Goal: Task Accomplishment & Management: Complete application form

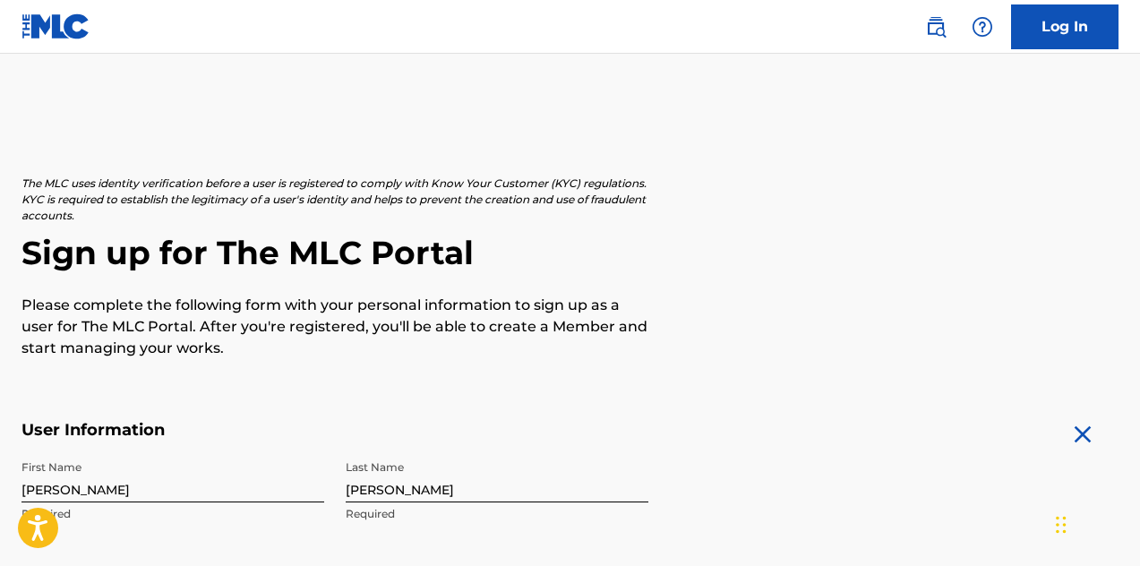
select select "7"
select select "2025"
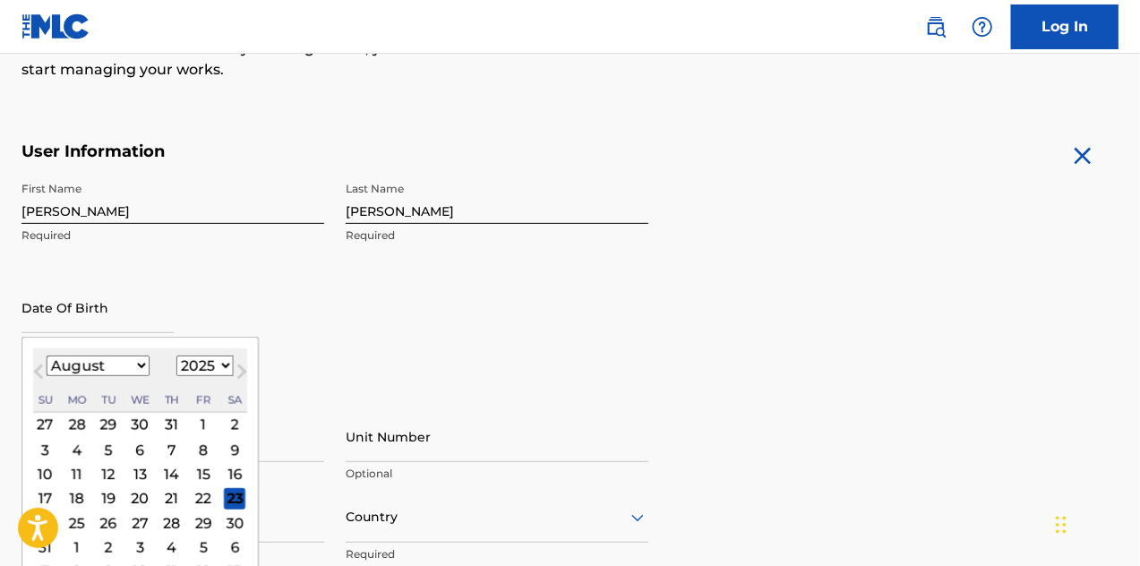
scroll to position [279, 0]
click at [216, 359] on select "1899 1900 1901 1902 1903 1904 1905 1906 1907 1908 1909 1910 1911 1912 1913 1914…" at bounding box center [204, 366] width 57 height 21
click at [176, 356] on select "1899 1900 1901 1902 1903 1904 1905 1906 1907 1908 1909 1910 1911 1912 1913 1914…" at bounding box center [204, 366] width 57 height 21
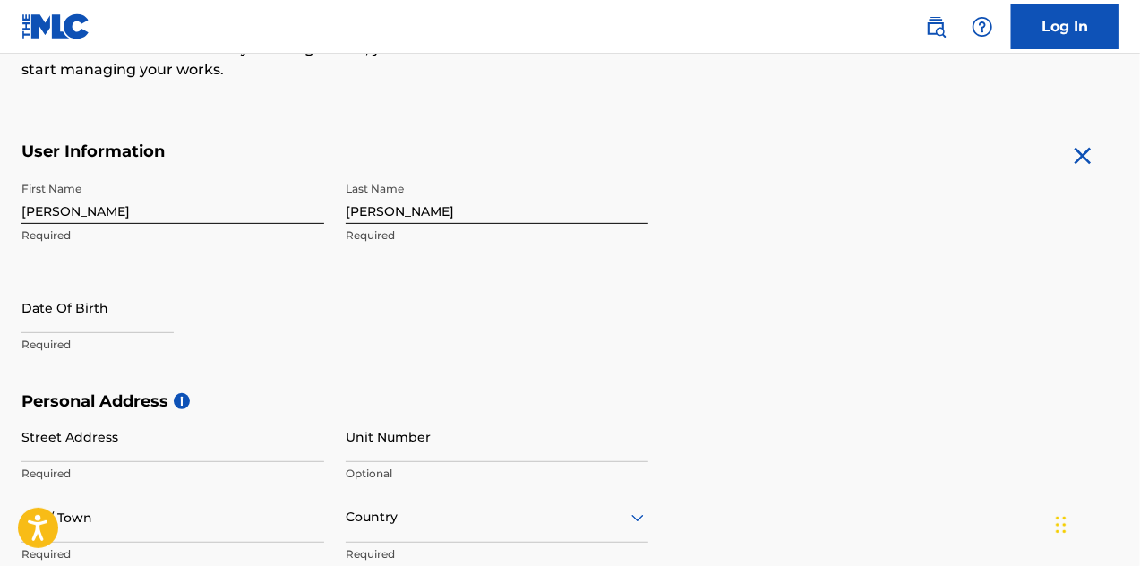
click at [201, 126] on div "The MLC uses identity verification before a user is registered to comply with K…" at bounding box center [570, 416] width 1140 height 1039
click at [108, 318] on input "text" at bounding box center [97, 307] width 152 height 51
select select "7"
select select "2025"
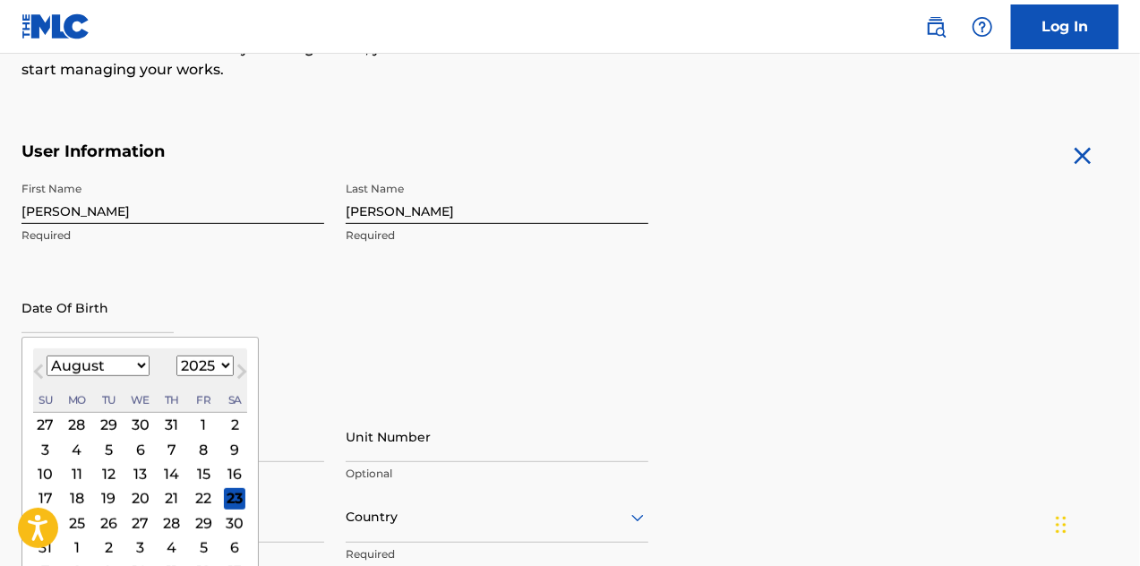
click at [143, 361] on select "January February March April May June July August September October November De…" at bounding box center [98, 366] width 103 height 21
select select "2"
click at [47, 356] on select "January February March April May June July August September October November De…" at bounding box center [98, 366] width 103 height 21
click at [77, 499] on div "17" at bounding box center [76, 497] width 21 height 21
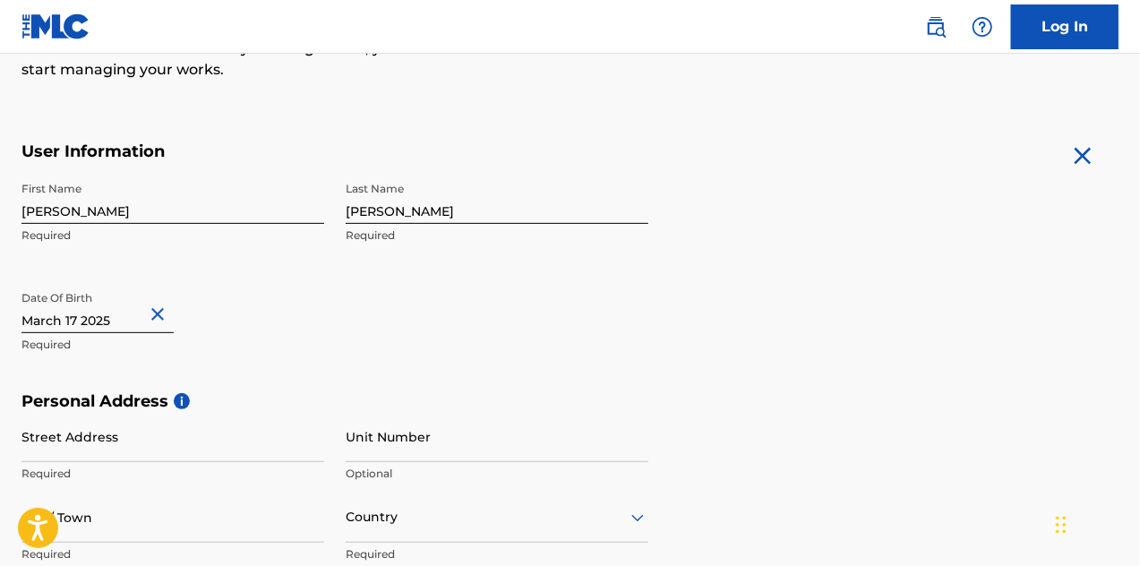
click at [131, 323] on input "text" at bounding box center [97, 307] width 152 height 51
select select "2"
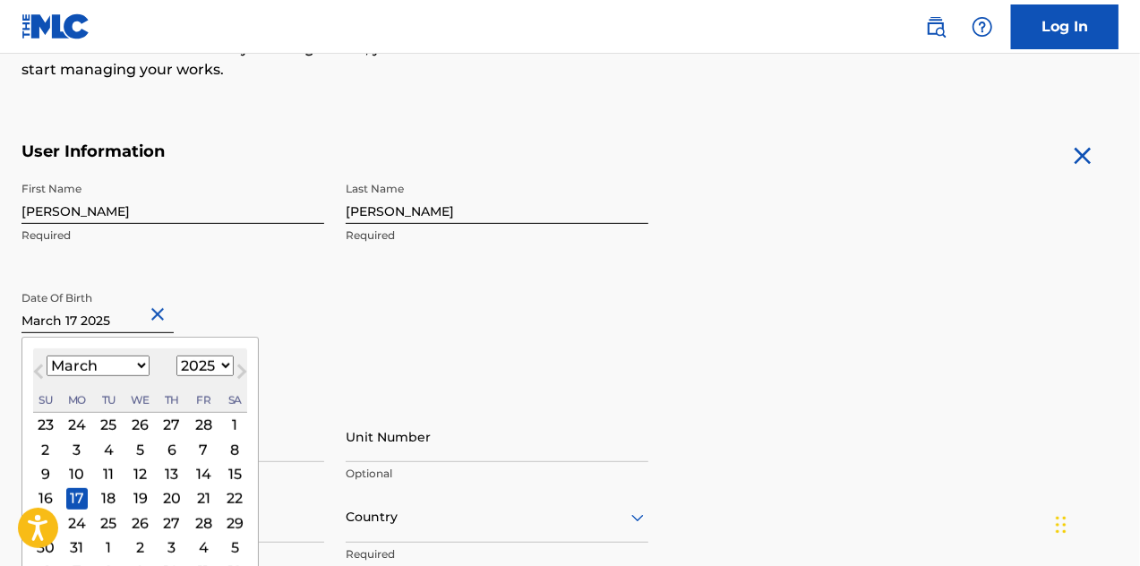
click at [203, 365] on select "1899 1900 1901 1902 1903 1904 1905 1906 1907 1908 1909 1910 1911 1912 1913 1914…" at bounding box center [204, 366] width 57 height 21
select select "1997"
click at [176, 356] on select "1899 1900 1901 1902 1903 1904 1905 1906 1907 1908 1909 1910 1911 1912 1913 1914…" at bounding box center [204, 366] width 57 height 21
click at [73, 494] on div "17" at bounding box center [76, 497] width 21 height 21
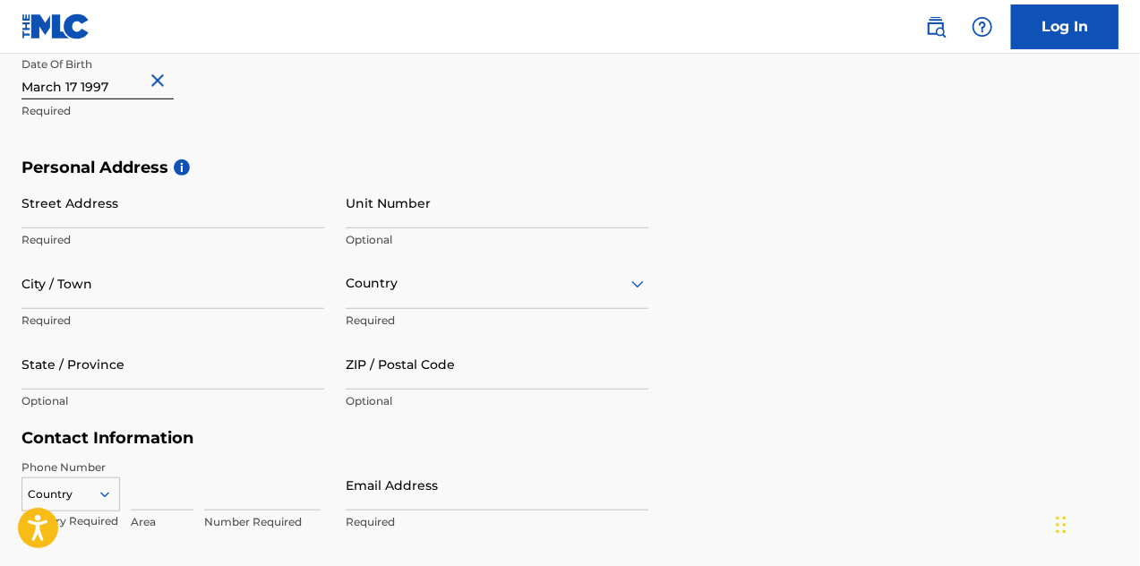
scroll to position [519, 0]
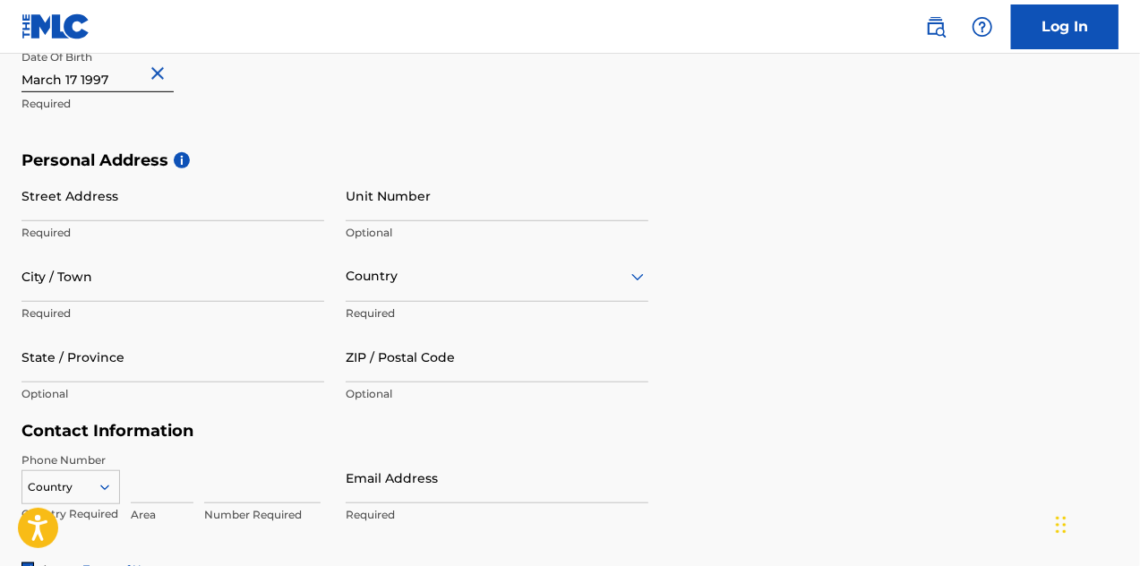
click at [226, 207] on input "Street Address" at bounding box center [172, 195] width 303 height 51
type input "C"
type input "Urb La [PERSON_NAME]"
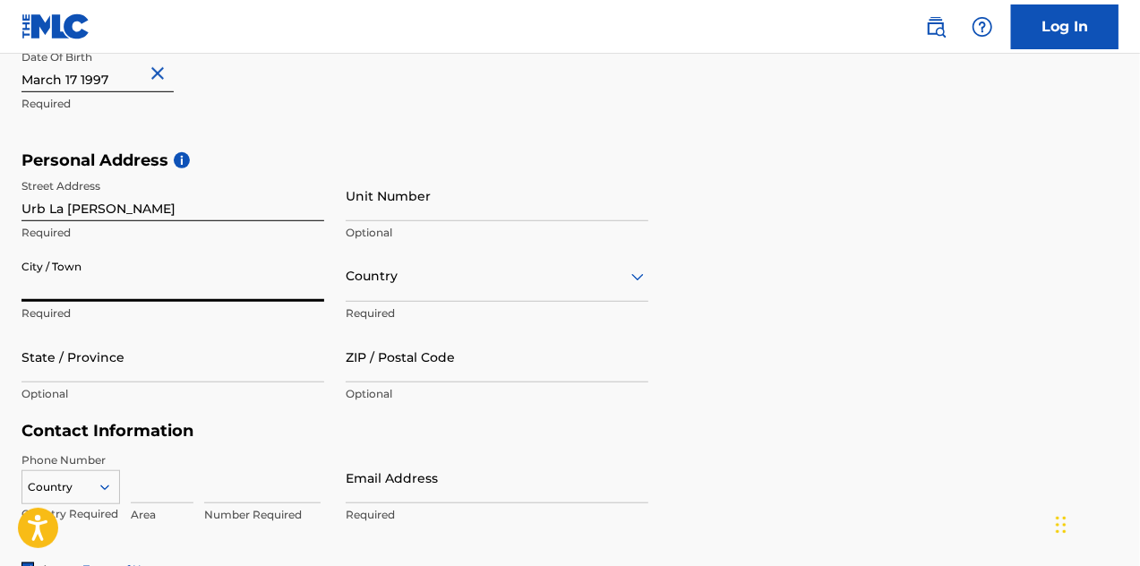
click at [228, 273] on input "City / Town" at bounding box center [172, 276] width 303 height 51
type input "Cabimas"
click at [416, 292] on div "Country" at bounding box center [497, 276] width 303 height 51
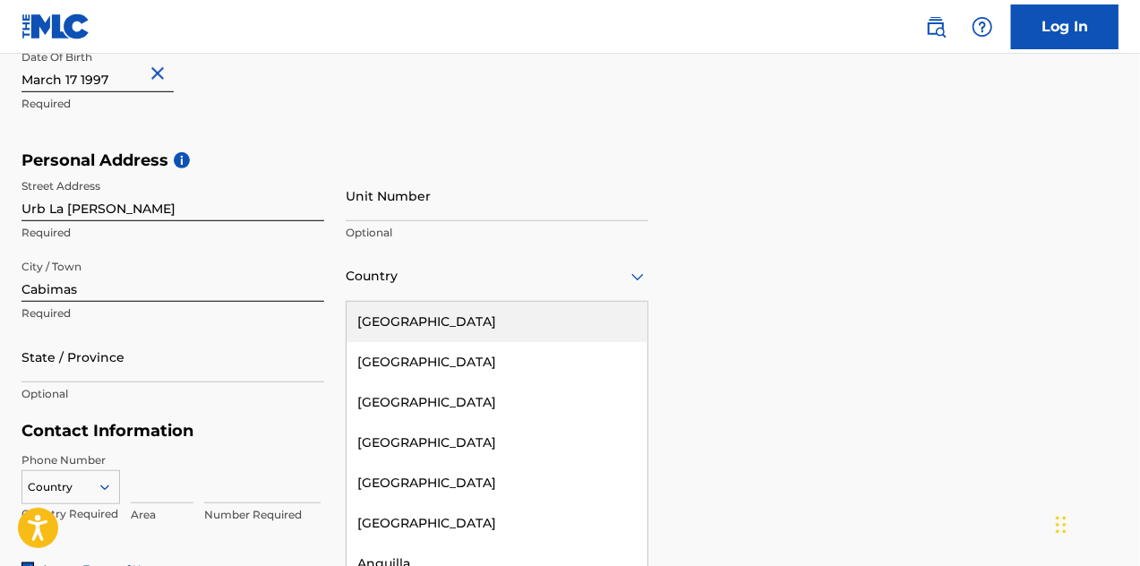
scroll to position [525, 0]
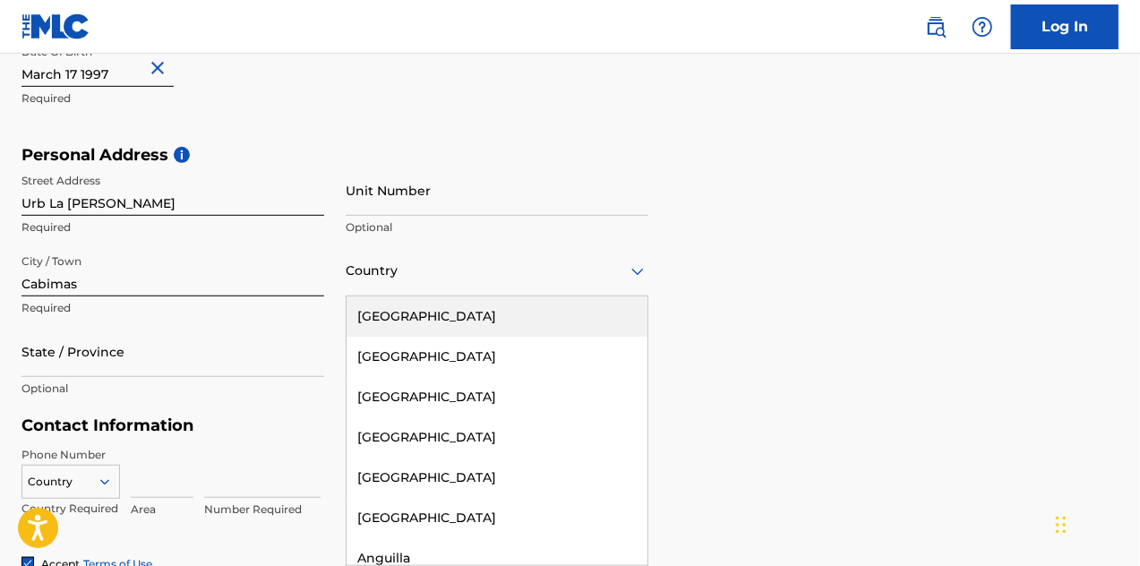
click at [211, 273] on input "Cabimas" at bounding box center [172, 270] width 303 height 51
click at [399, 283] on div "Country" at bounding box center [497, 270] width 303 height 51
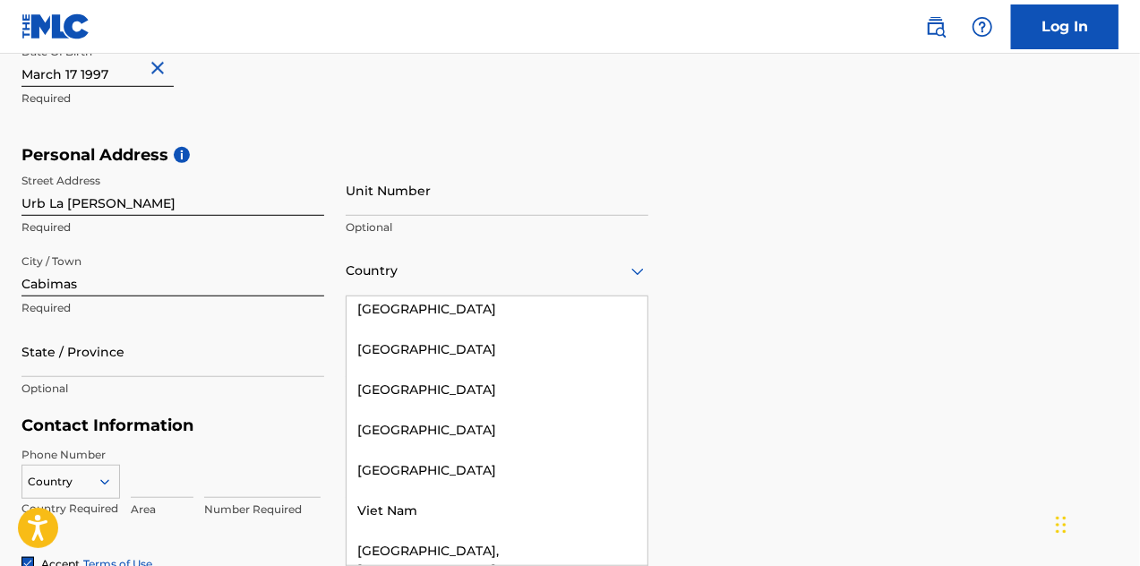
scroll to position [8612, 0]
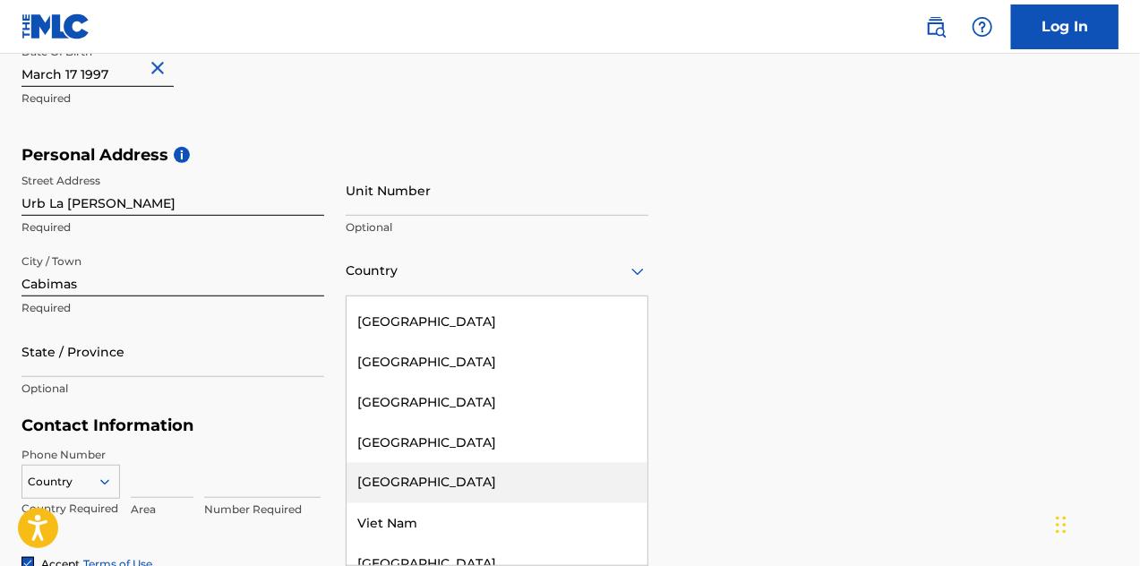
click at [435, 463] on div "[GEOGRAPHIC_DATA]" at bounding box center [497, 483] width 301 height 40
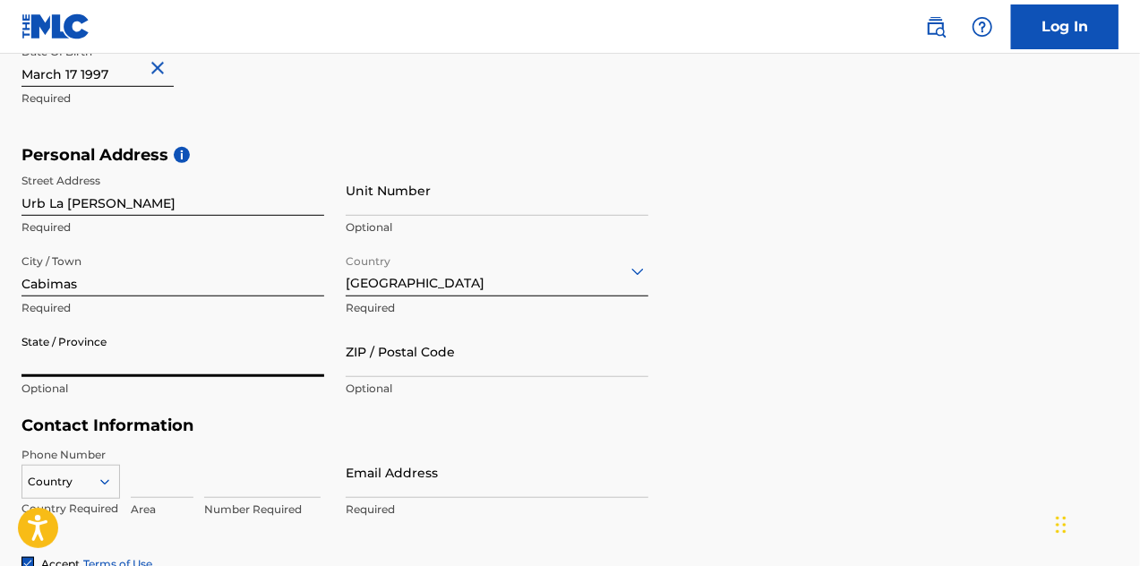
click at [184, 363] on input "State / Province" at bounding box center [172, 351] width 303 height 51
type input "z"
type input "Zulia"
click at [402, 371] on input "ZIP / Postal Code" at bounding box center [497, 351] width 303 height 51
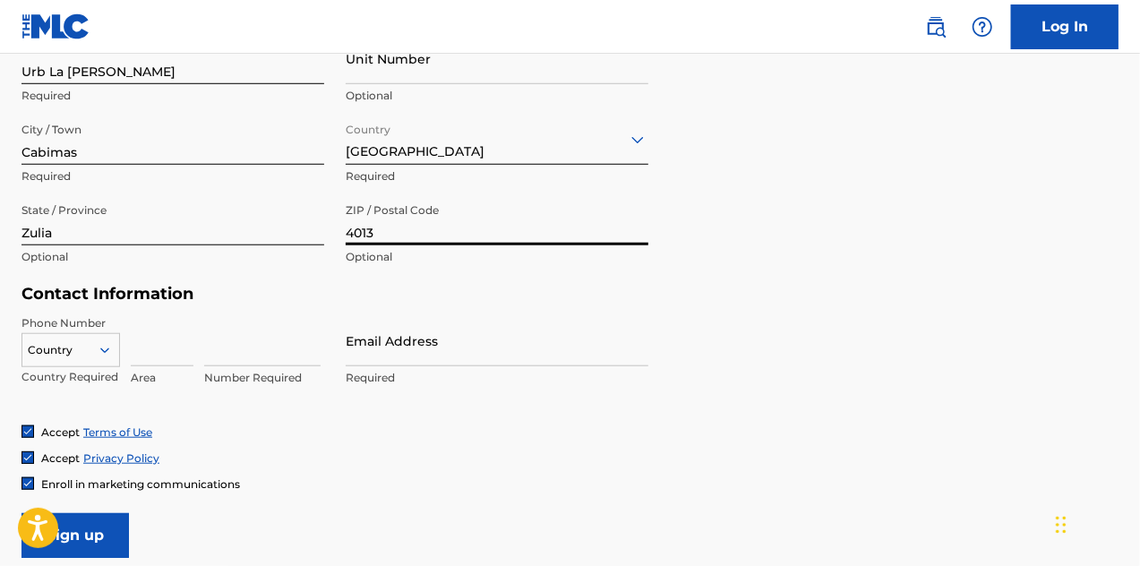
scroll to position [682, 0]
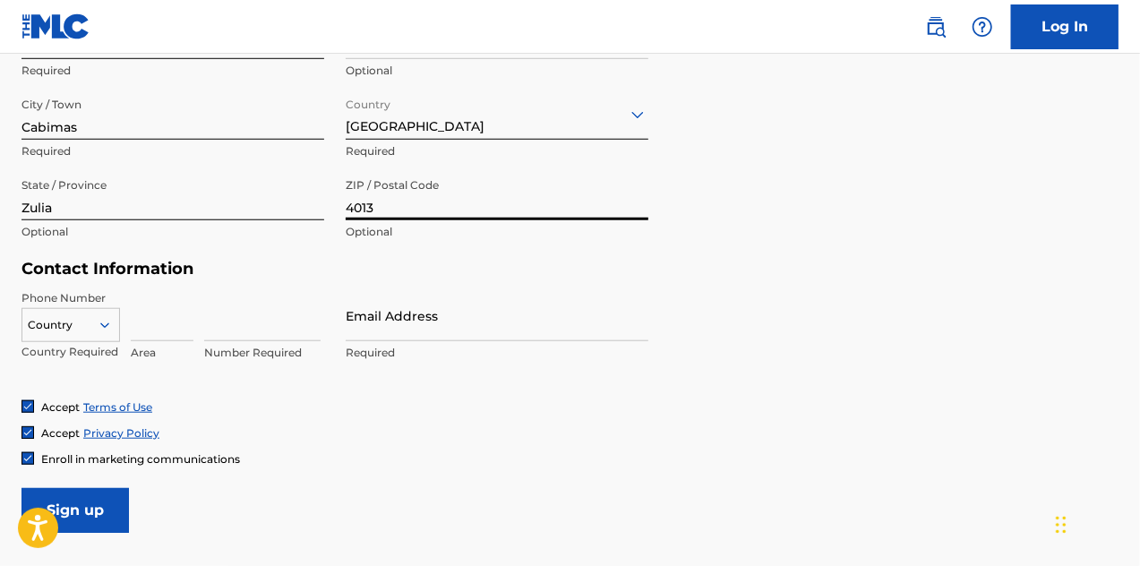
type input "4013"
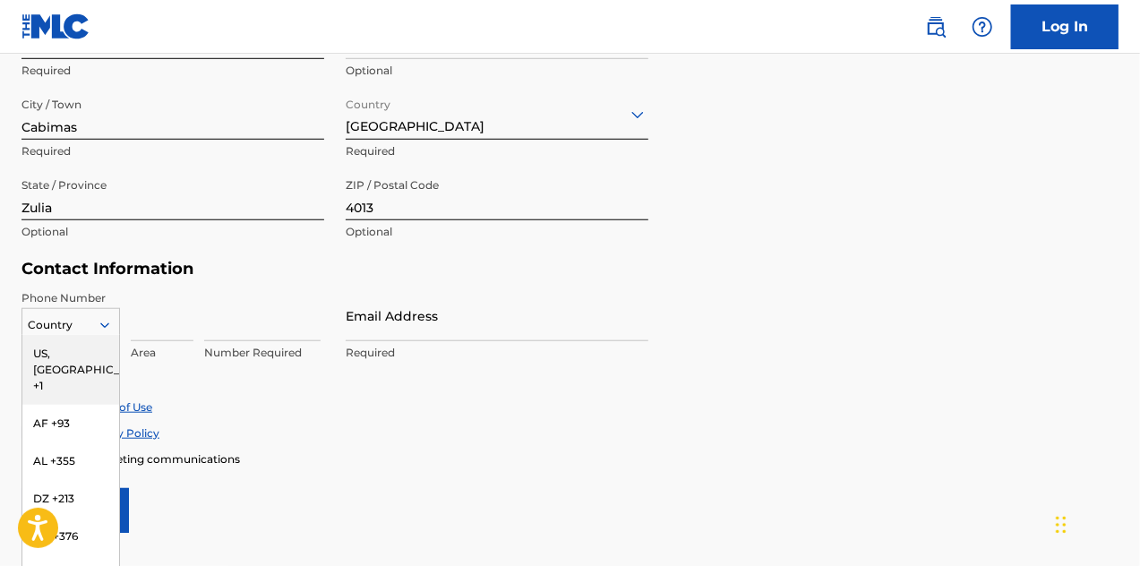
scroll to position [719, 0]
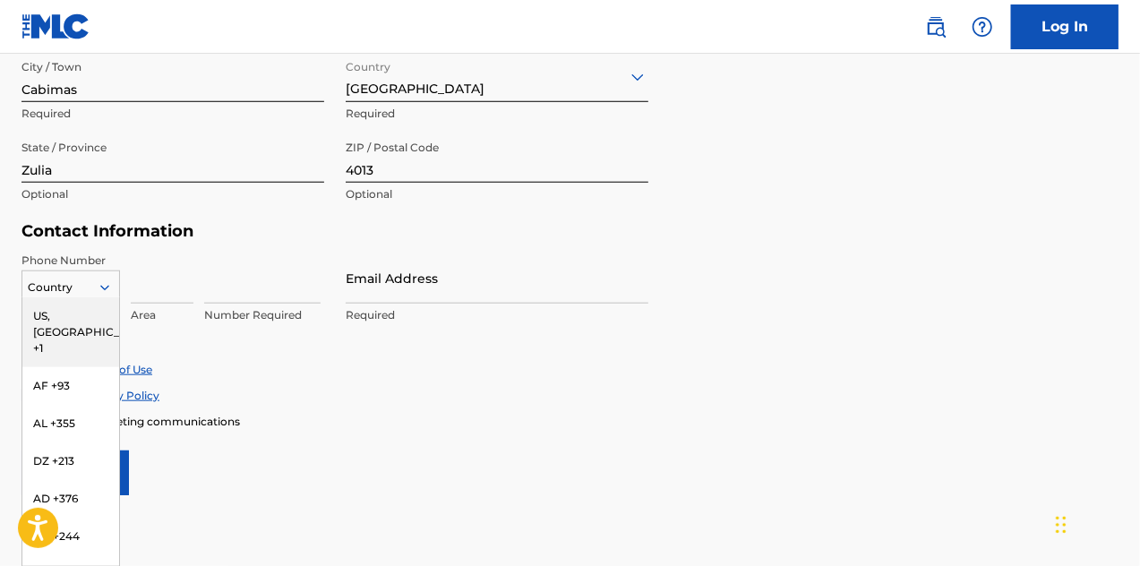
click at [102, 297] on div "216 results available. Use Up and Down to choose options, press Enter to select…" at bounding box center [70, 283] width 99 height 27
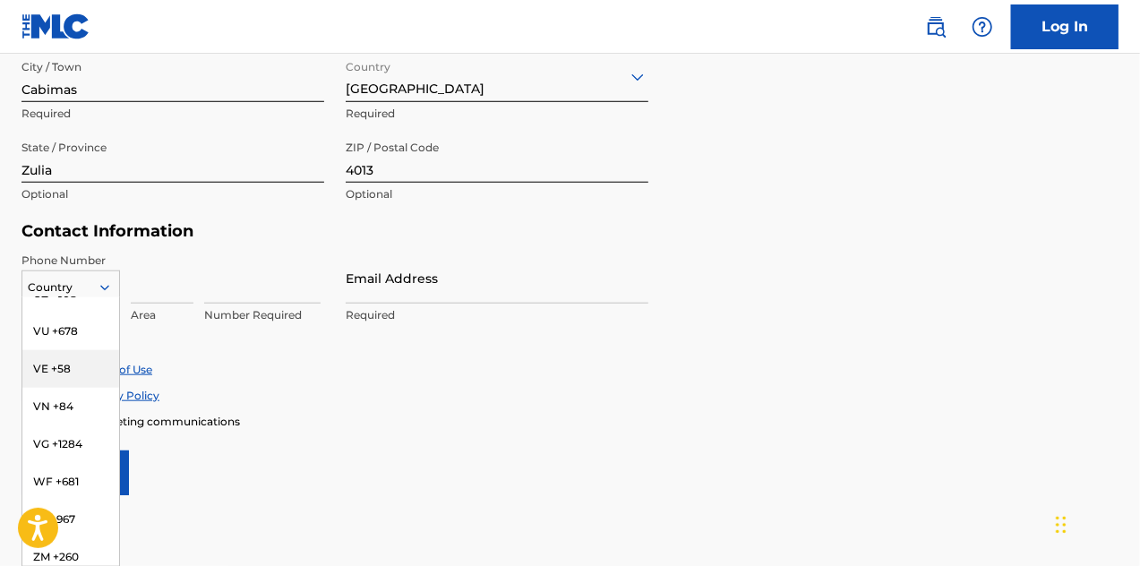
scroll to position [7841, 0]
click at [83, 385] on div "VE +58" at bounding box center [70, 370] width 97 height 38
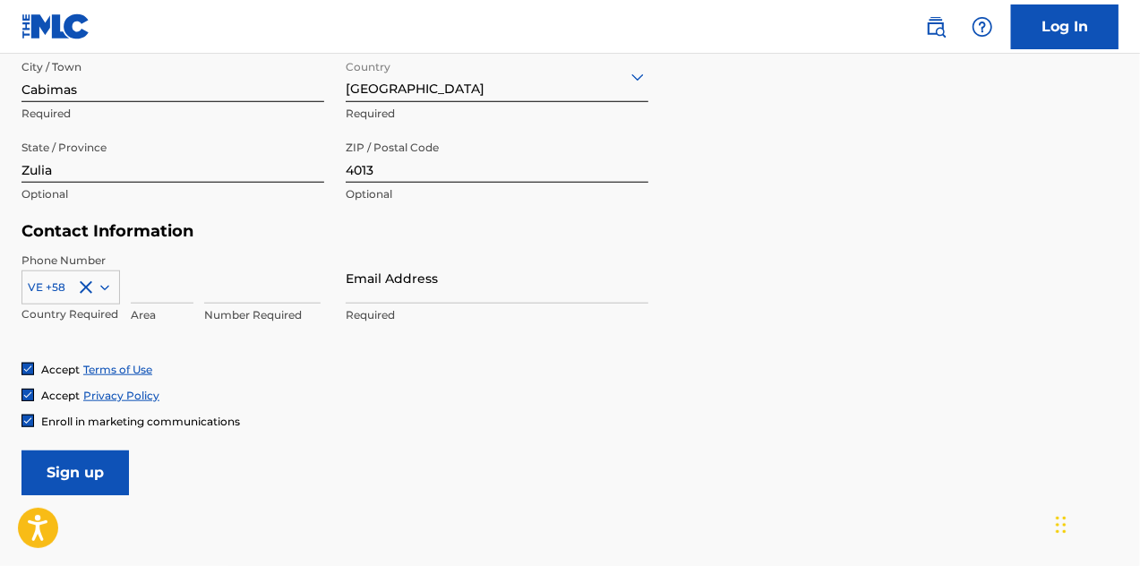
click at [183, 289] on input at bounding box center [162, 278] width 63 height 51
type input "412"
click at [249, 290] on input at bounding box center [262, 278] width 116 height 51
type input "6463600"
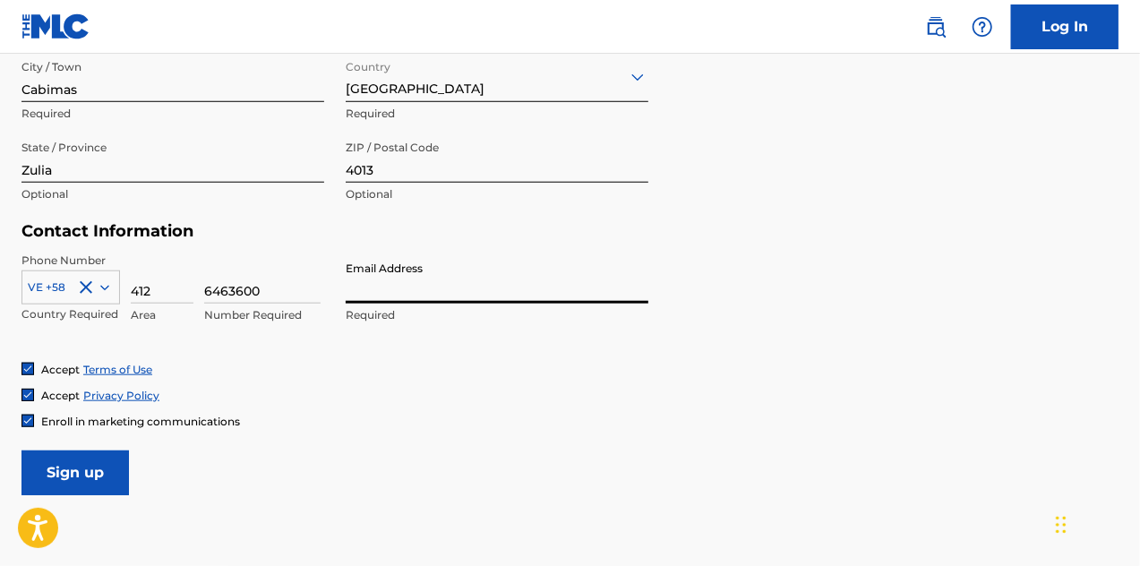
click at [392, 297] on input "Email Address" at bounding box center [497, 278] width 303 height 51
type input "[EMAIL_ADDRESS][DOMAIN_NAME]"
click at [126, 420] on span "Enroll in marketing communications" at bounding box center [140, 421] width 199 height 13
click at [116, 468] on input "Sign up" at bounding box center [74, 473] width 107 height 45
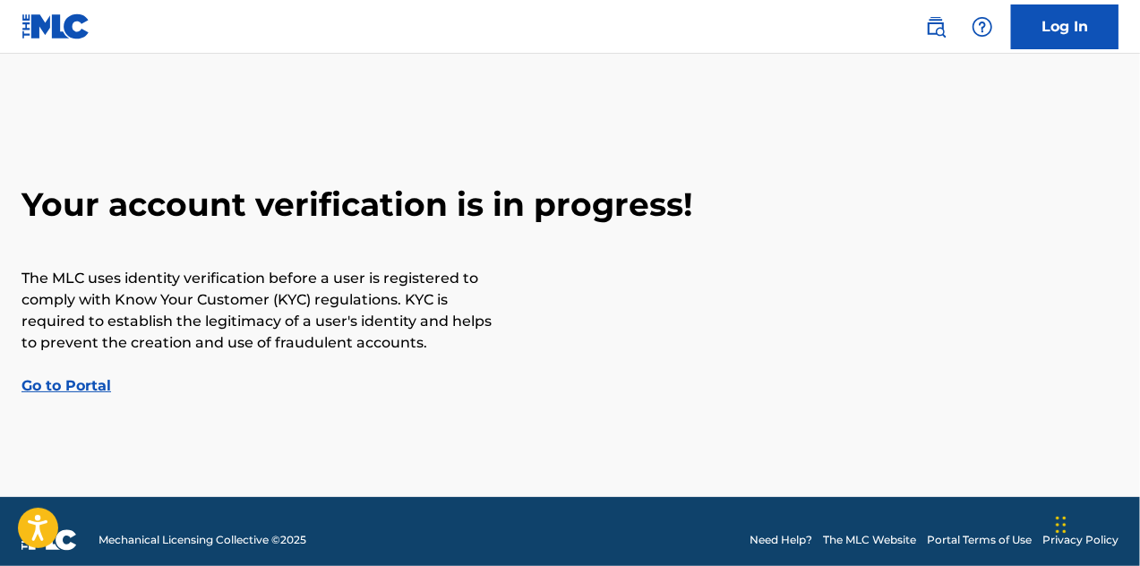
click at [330, 210] on h2 "Your account verification is in progress!" at bounding box center [569, 205] width 1097 height 40
